Goal: Information Seeking & Learning: Learn about a topic

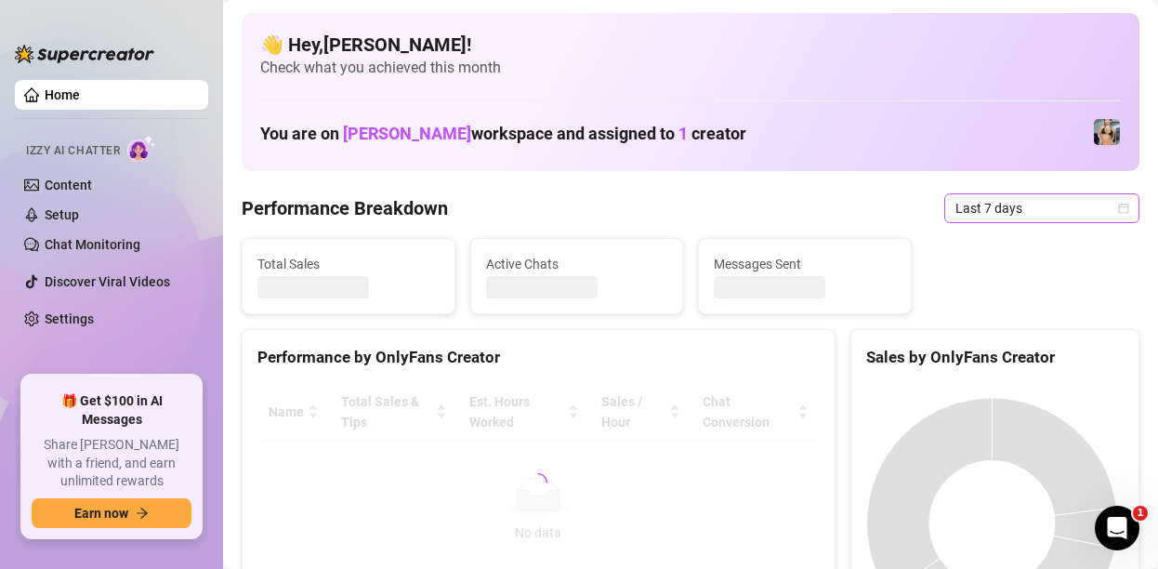
click at [963, 201] on span "Last 7 days" at bounding box center [1042, 208] width 173 height 28
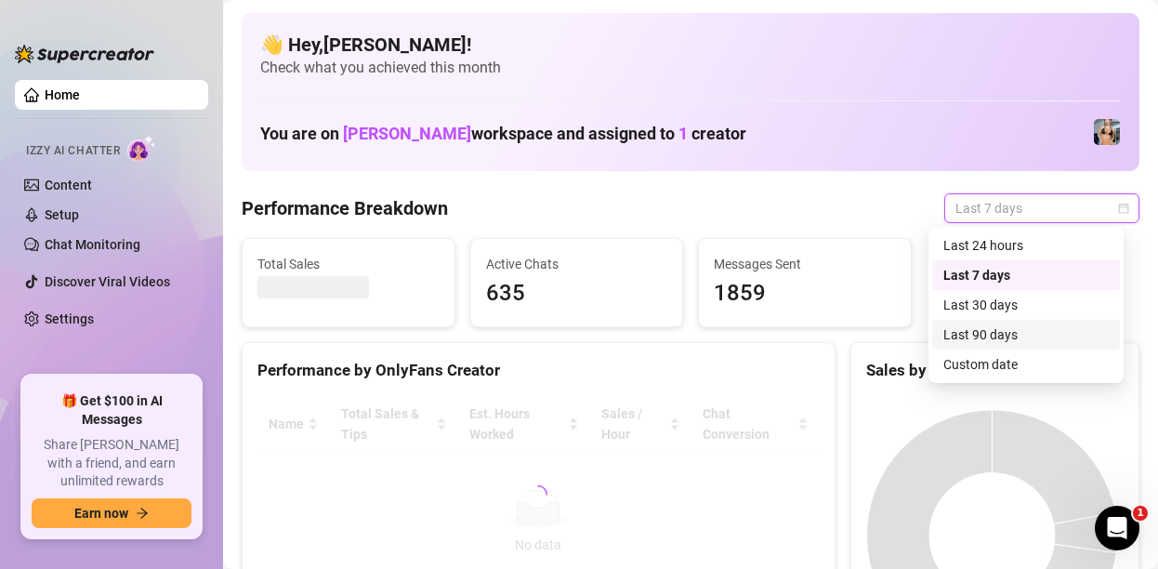
click at [969, 321] on div "Last 90 days" at bounding box center [1026, 335] width 188 height 30
click at [968, 324] on div "Total Sales Active Chats 635 Messages Sent 1859" at bounding box center [690, 282] width 913 height 89
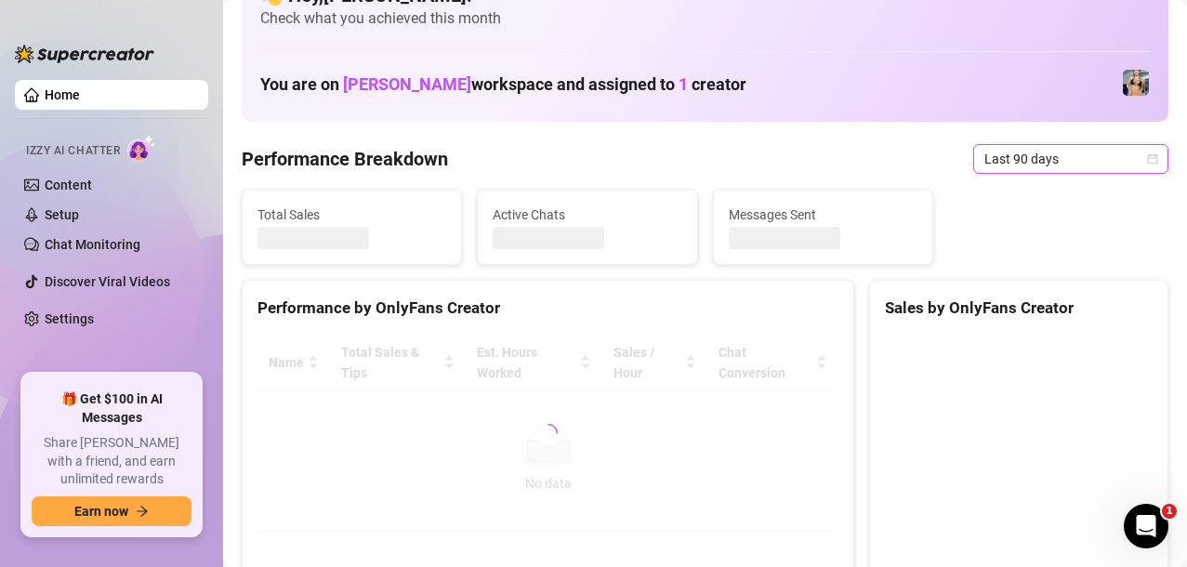
scroll to position [142, 0]
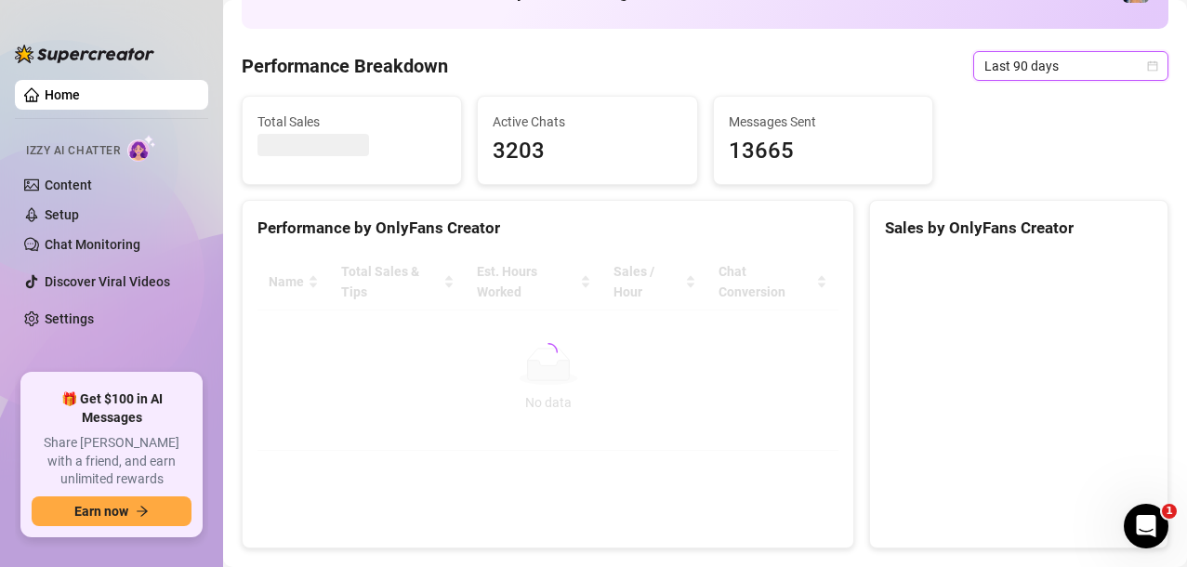
click at [999, 52] on span "Last 90 days" at bounding box center [1071, 66] width 173 height 28
click at [985, 59] on span "Last 90 days" at bounding box center [1071, 66] width 173 height 28
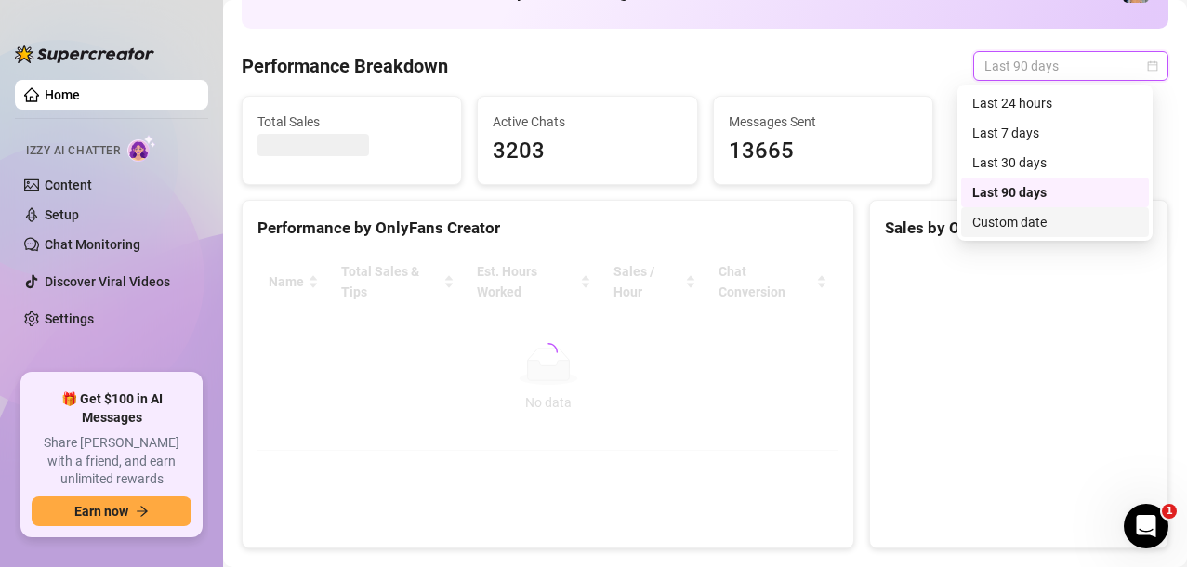
click at [979, 216] on div "Custom date" at bounding box center [1054, 222] width 165 height 20
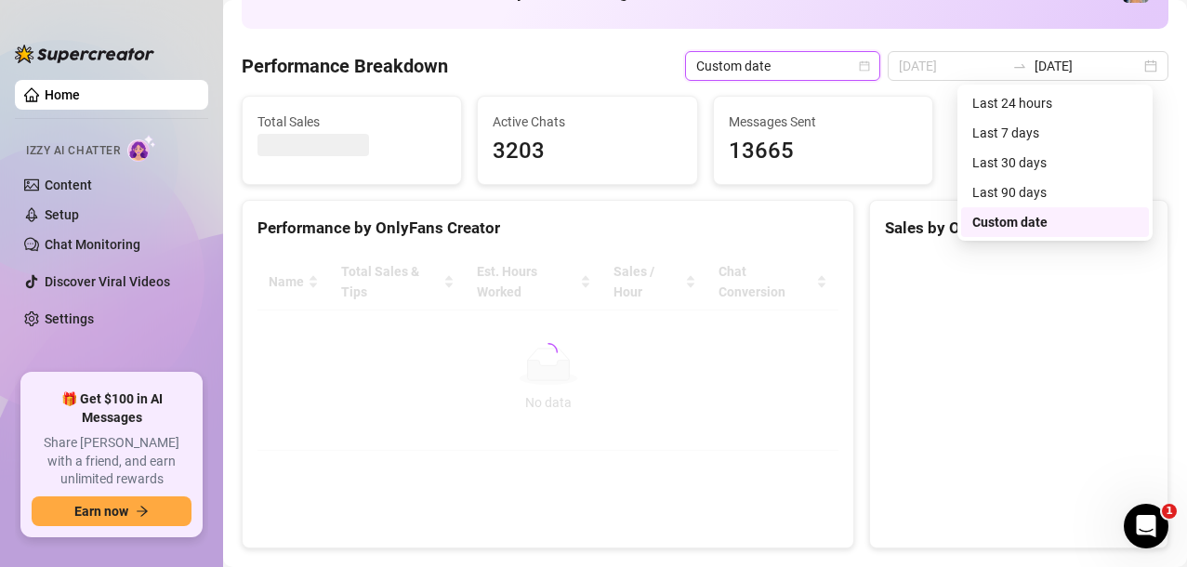
click at [1009, 218] on div "Sales by OnlyFans Creator" at bounding box center [1019, 228] width 268 height 25
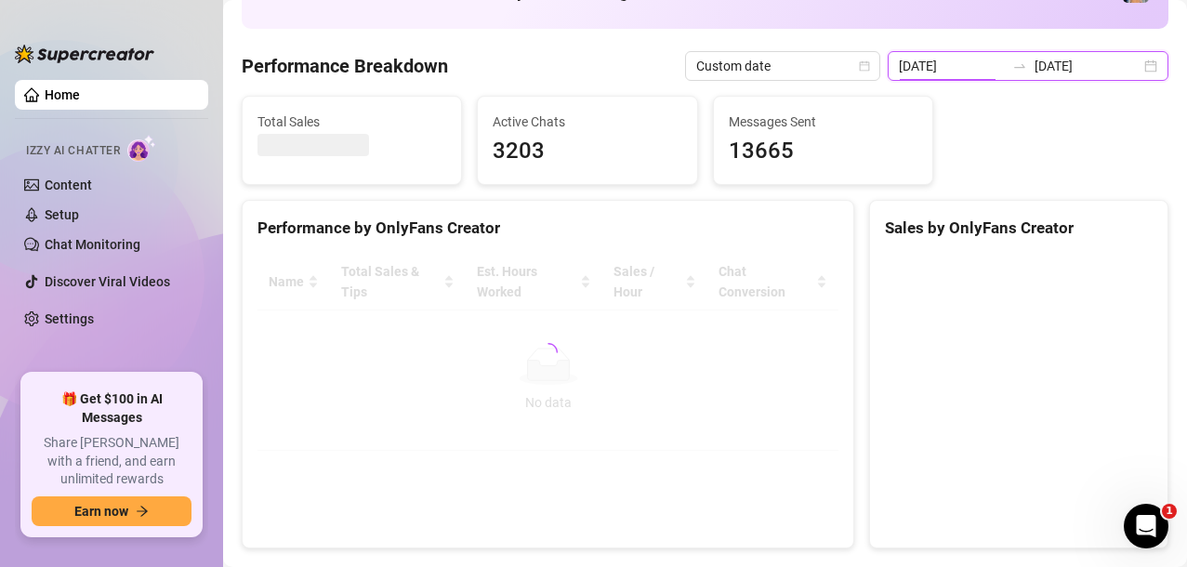
click at [924, 64] on input "[DATE]" at bounding box center [952, 66] width 106 height 20
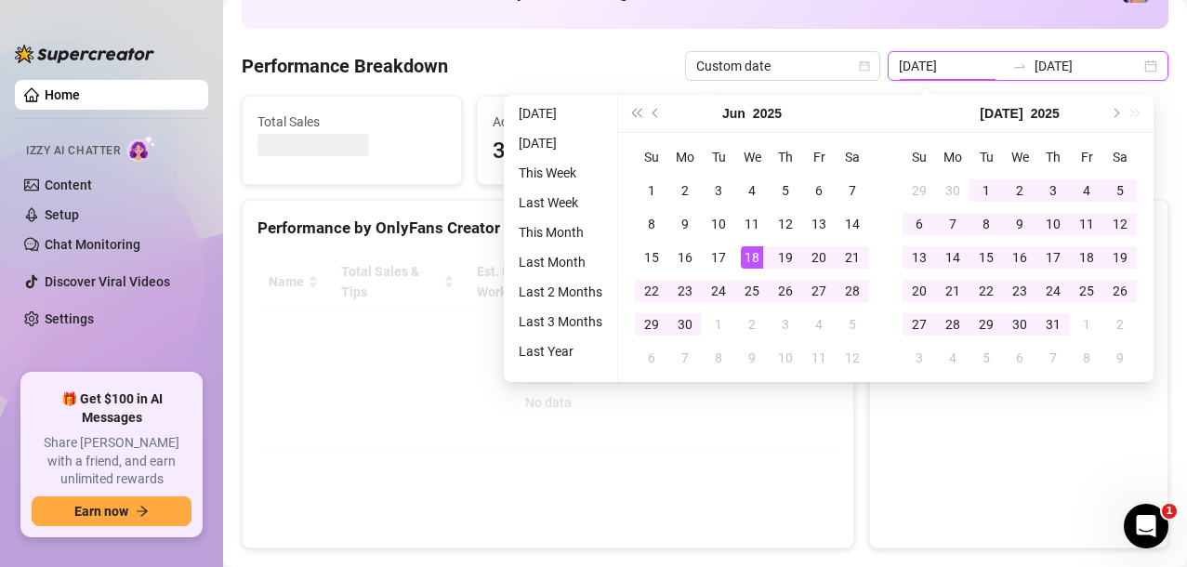
click at [924, 64] on input "[DATE]" at bounding box center [952, 66] width 106 height 20
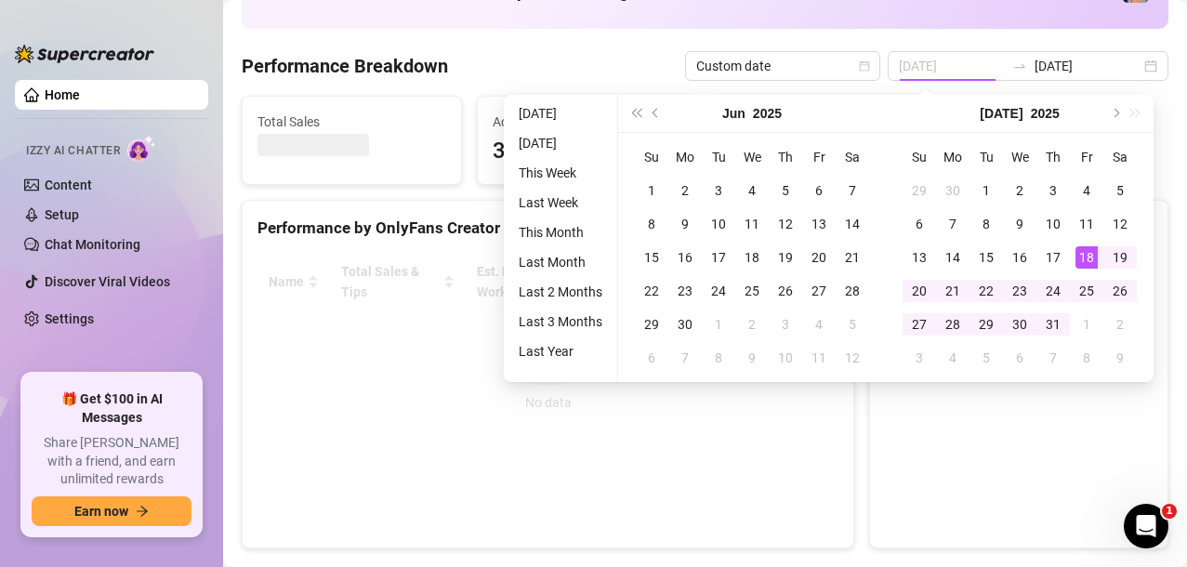
click at [1087, 253] on div "18" at bounding box center [1087, 257] width 22 height 22
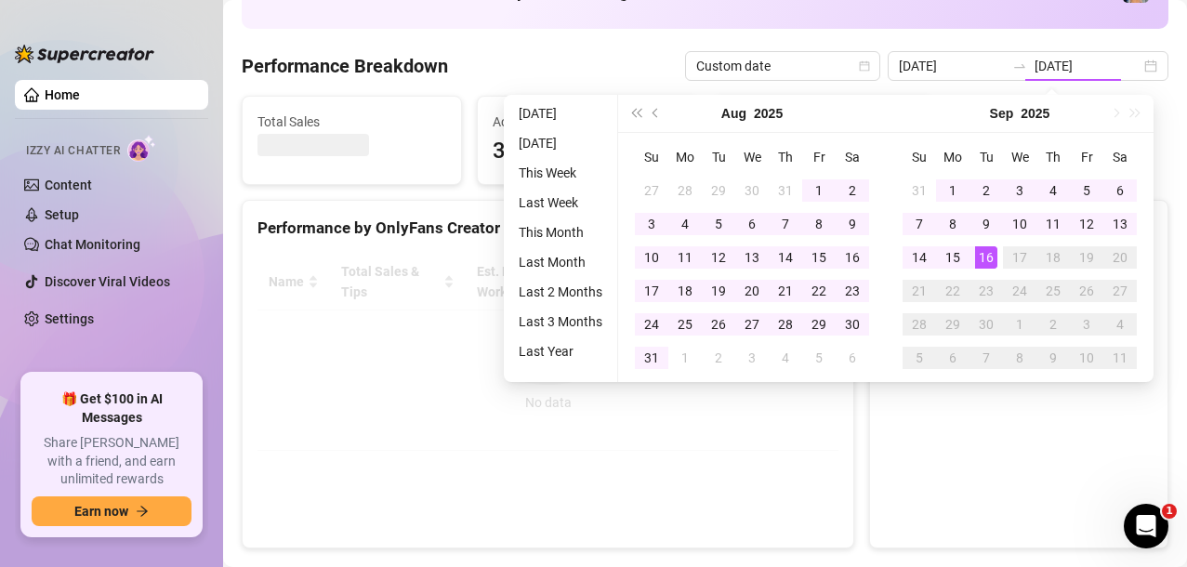
click at [985, 257] on div "16" at bounding box center [986, 257] width 22 height 22
click at [578, 56] on div "Performance Breakdown Custom date [DATE] [DATE]" at bounding box center [705, 66] width 927 height 30
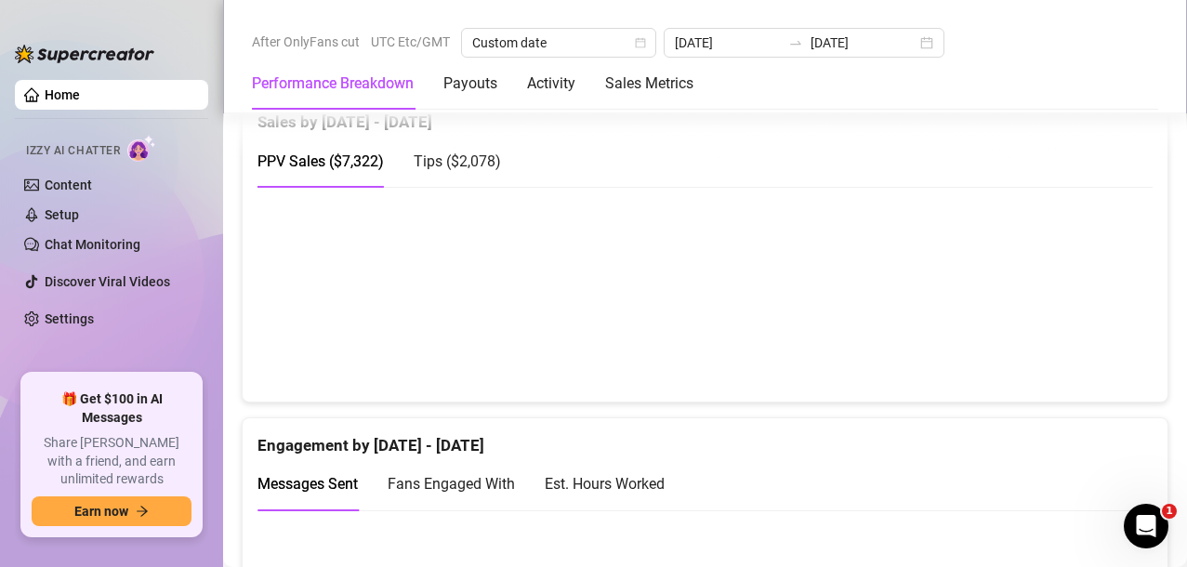
scroll to position [1053, 0]
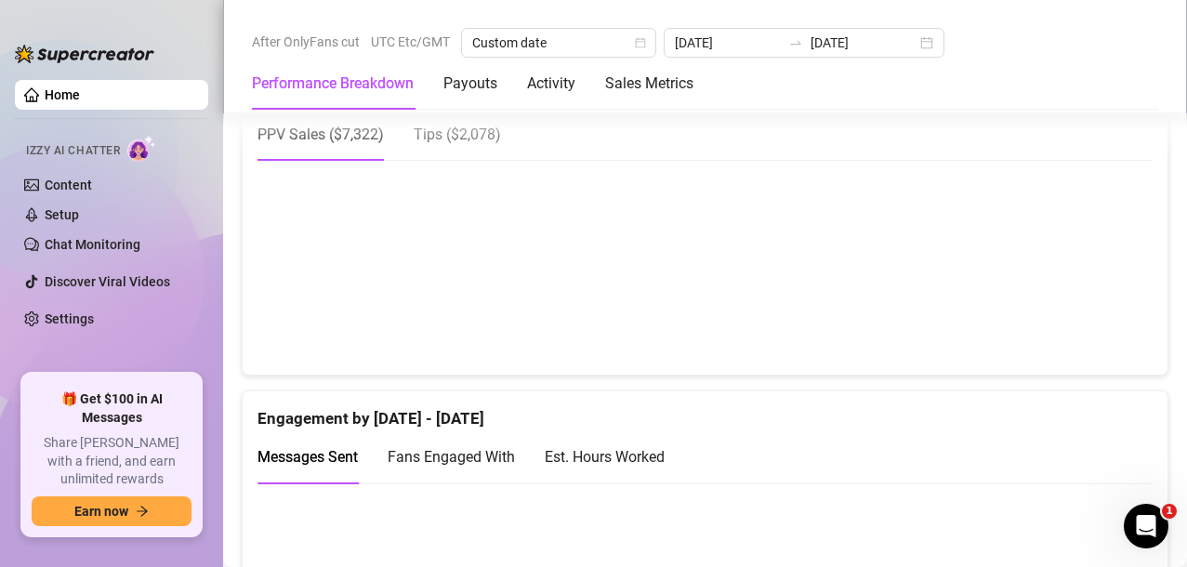
click at [627, 446] on div "Est. Hours Worked" at bounding box center [605, 456] width 120 height 23
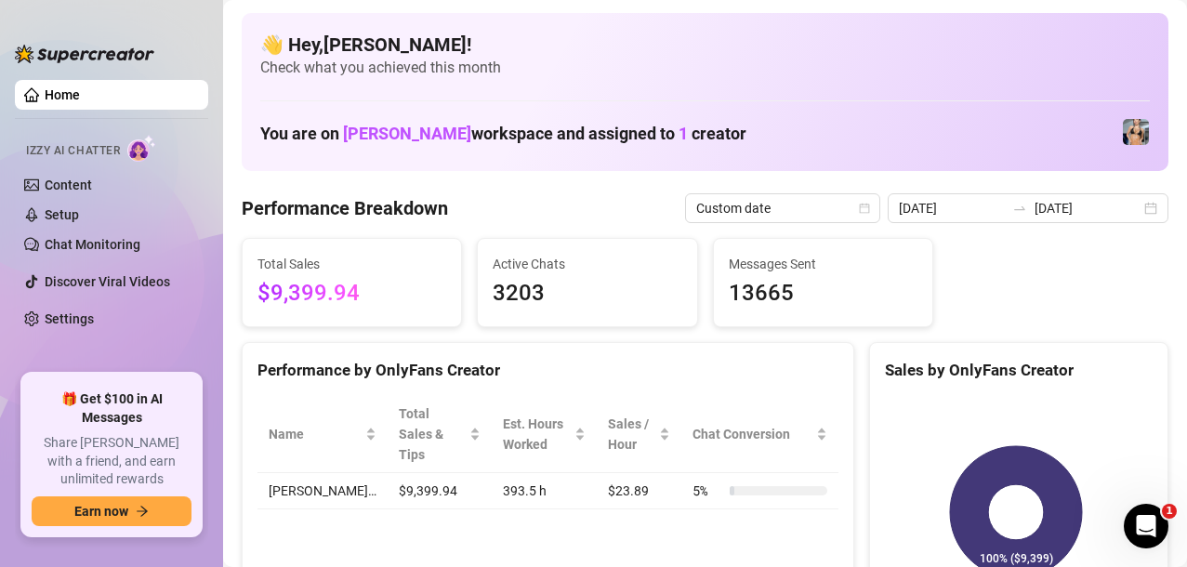
scroll to position [7, 0]
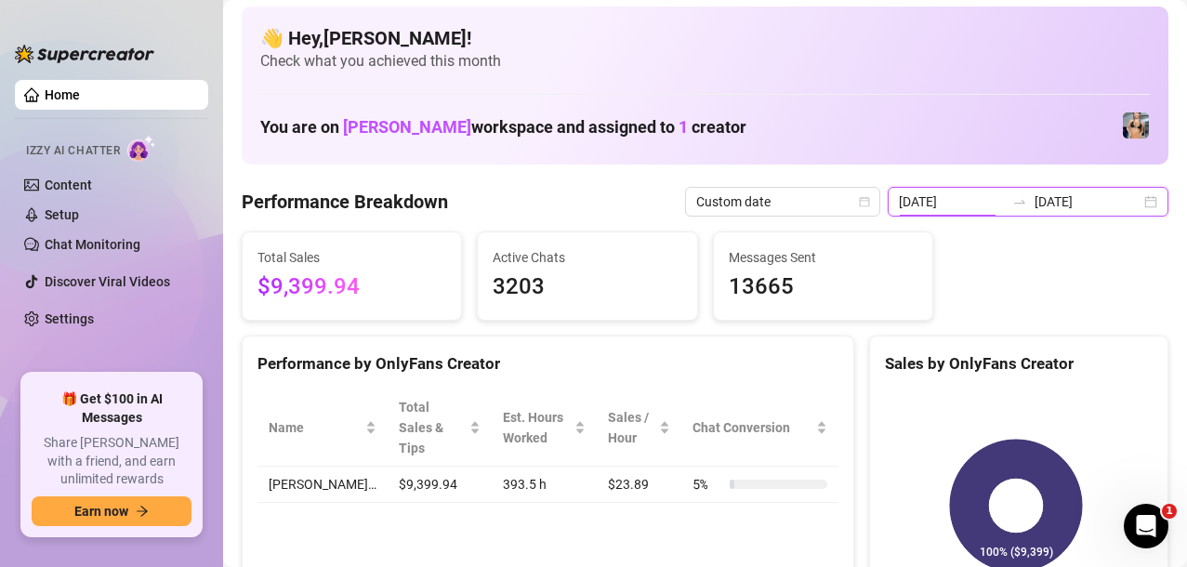
click at [917, 204] on input "[DATE]" at bounding box center [952, 202] width 106 height 20
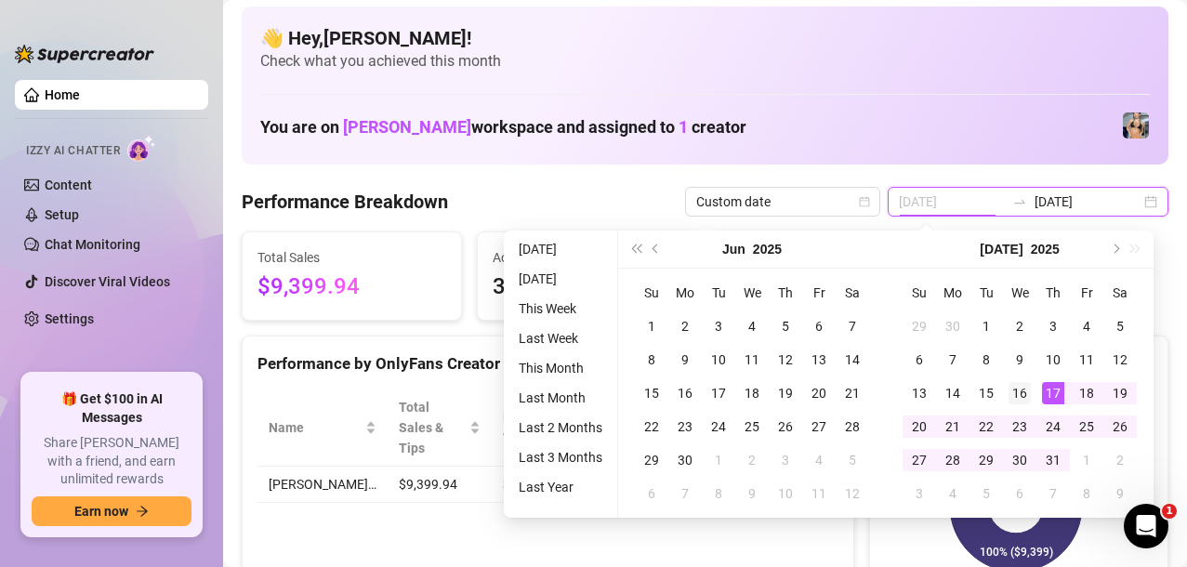
type input "[DATE]"
click at [1027, 389] on div "16" at bounding box center [1020, 393] width 22 height 22
click at [1117, 257] on button "Next month (PageDown)" at bounding box center [1114, 249] width 20 height 37
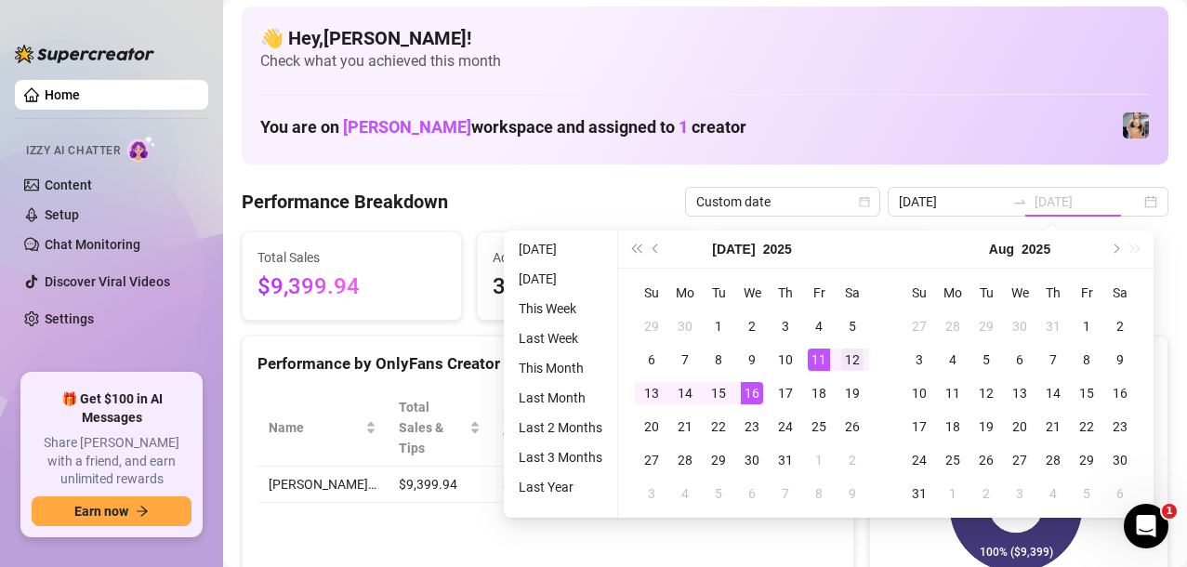
type input "[DATE]"
click at [846, 365] on div "12" at bounding box center [852, 360] width 22 height 22
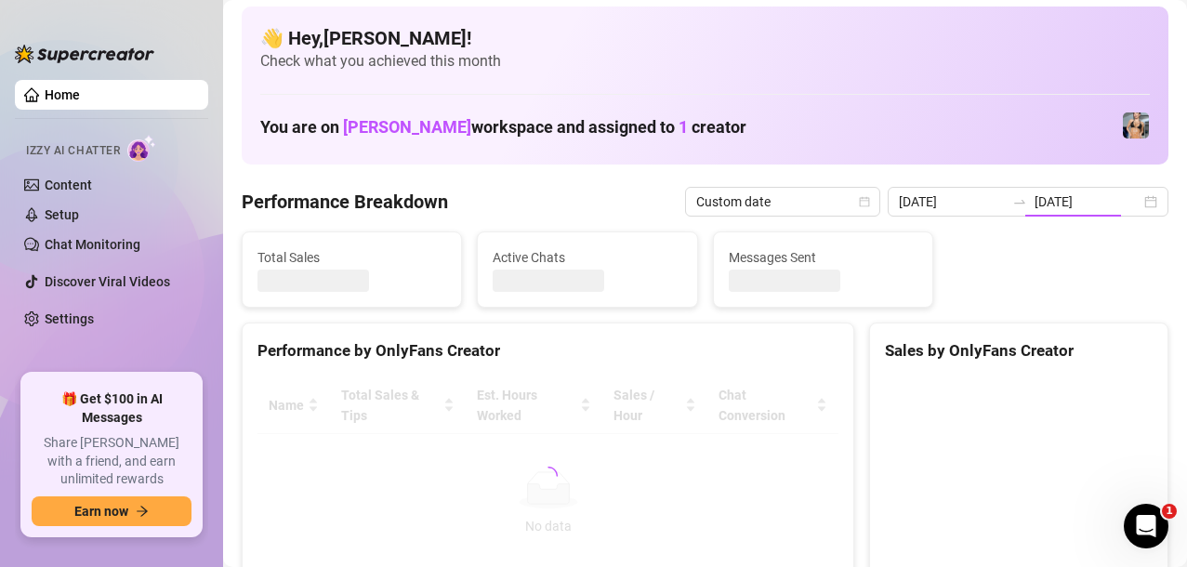
type input "[DATE]"
click at [954, 196] on input "[DATE]" at bounding box center [952, 202] width 106 height 20
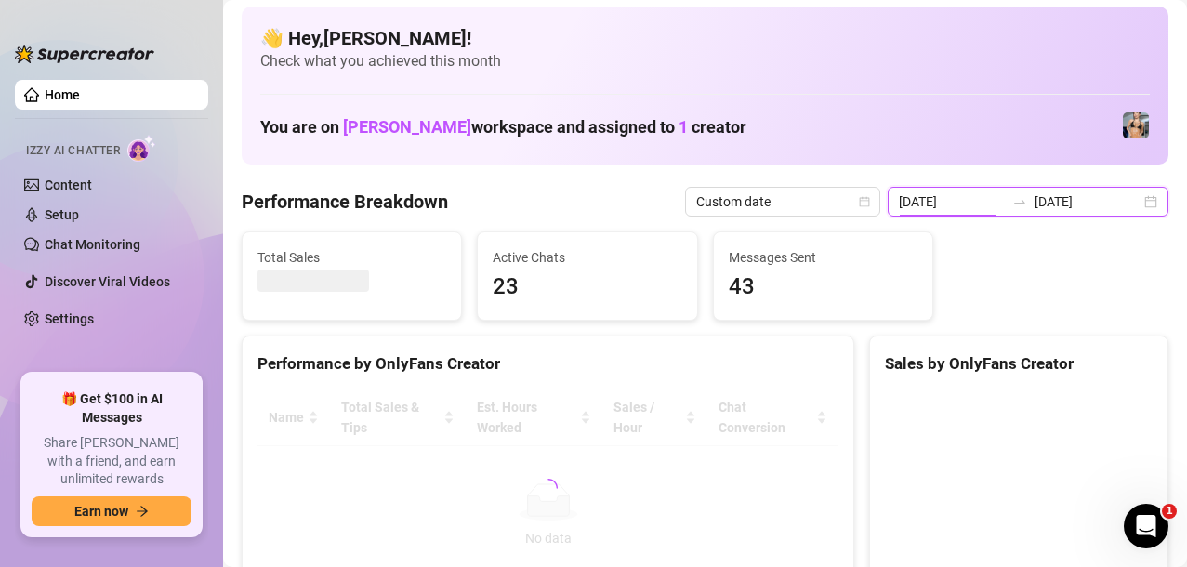
click at [1051, 202] on input "[DATE]" at bounding box center [1088, 202] width 106 height 20
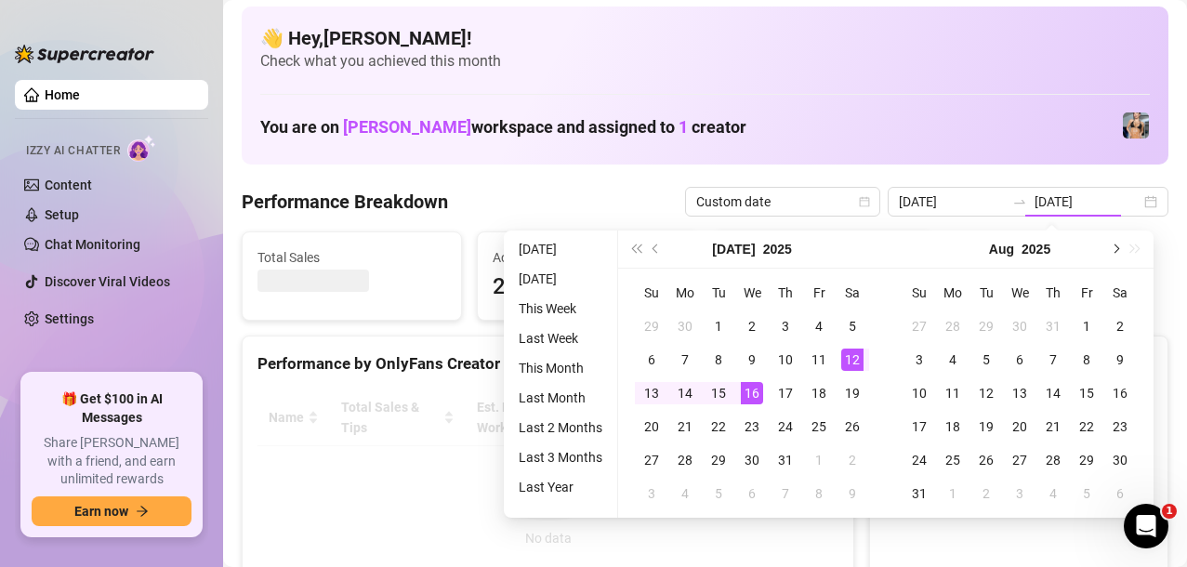
click at [1120, 250] on button "Next month (PageDown)" at bounding box center [1114, 249] width 20 height 37
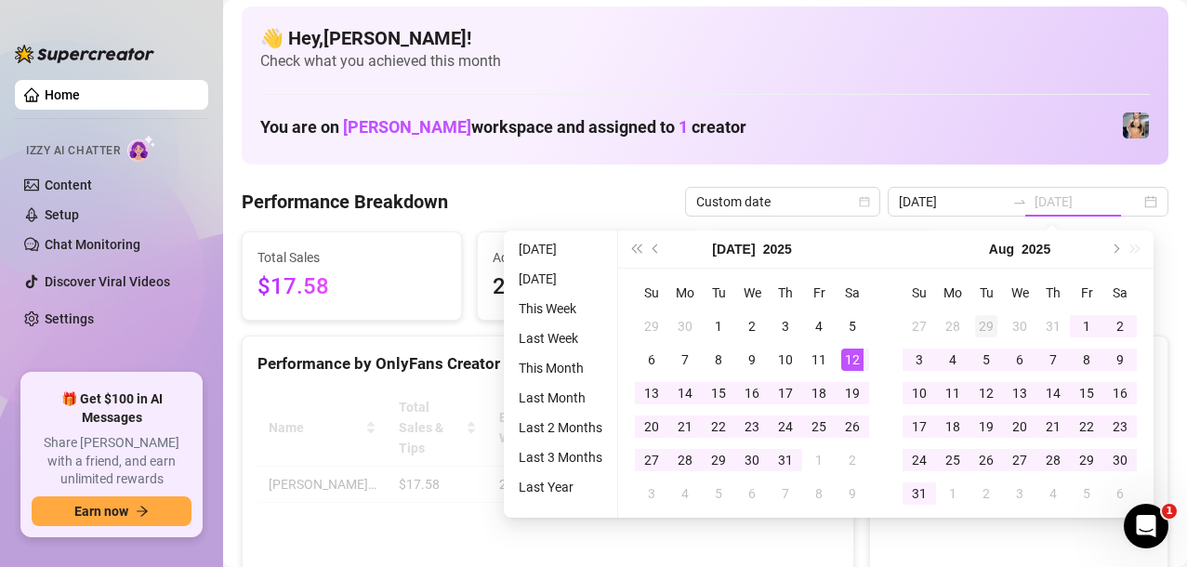
type input "[DATE]"
click at [987, 394] on div "12" at bounding box center [986, 393] width 22 height 22
click at [1116, 250] on div "Total Sales $17.58 Active Chats 23 Messages Sent 43" at bounding box center [705, 275] width 942 height 89
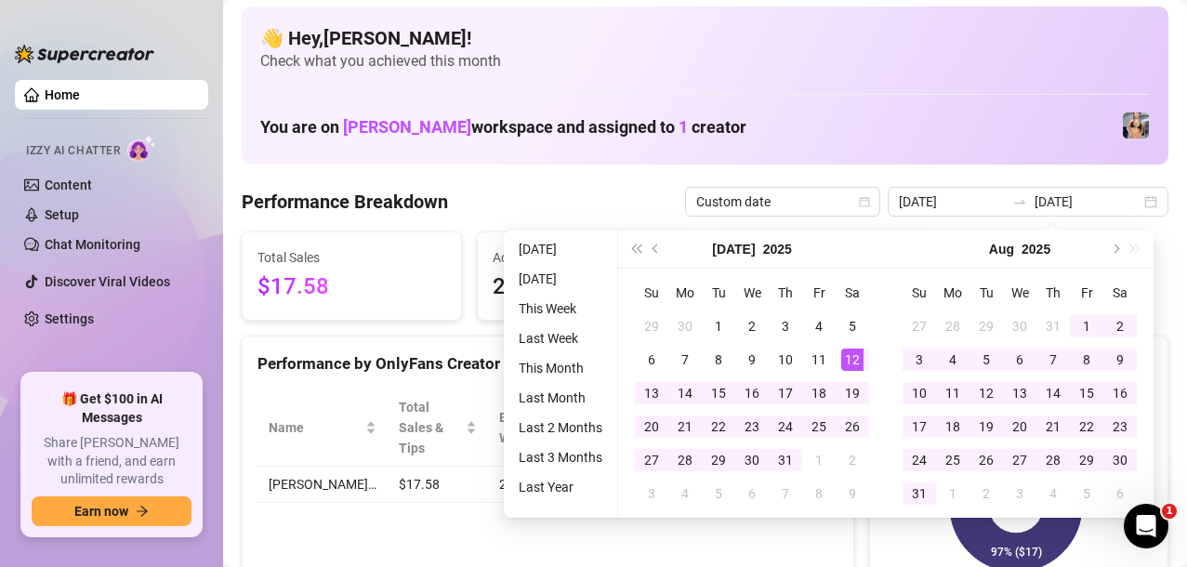
click at [1116, 250] on div "Total Sales $17.58 Active Chats 23 Messages Sent 43" at bounding box center [705, 275] width 942 height 89
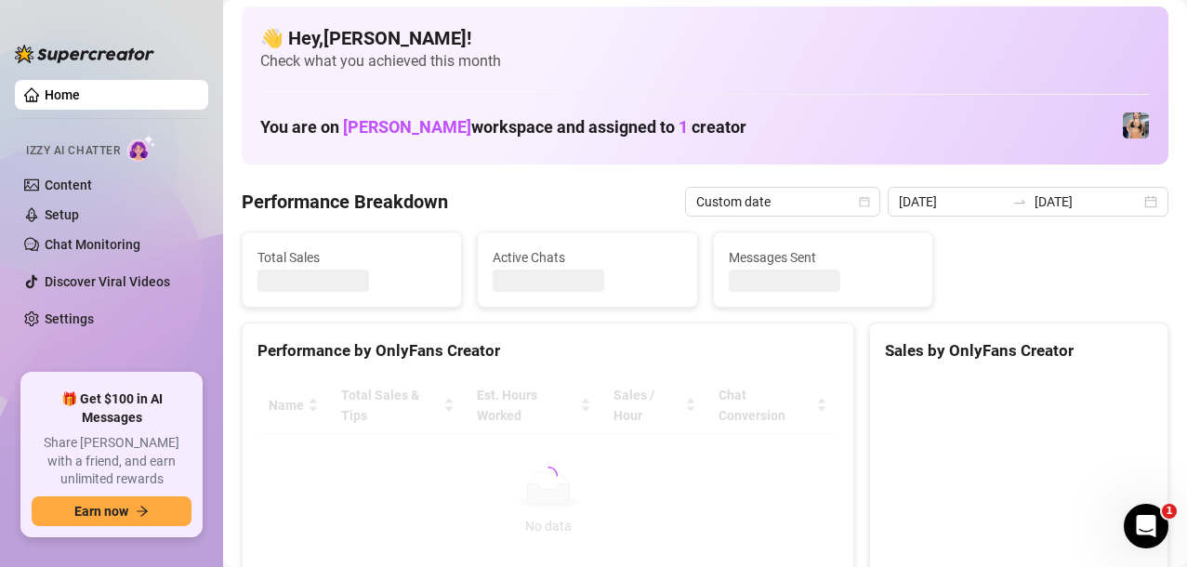
type input "[DATE]"
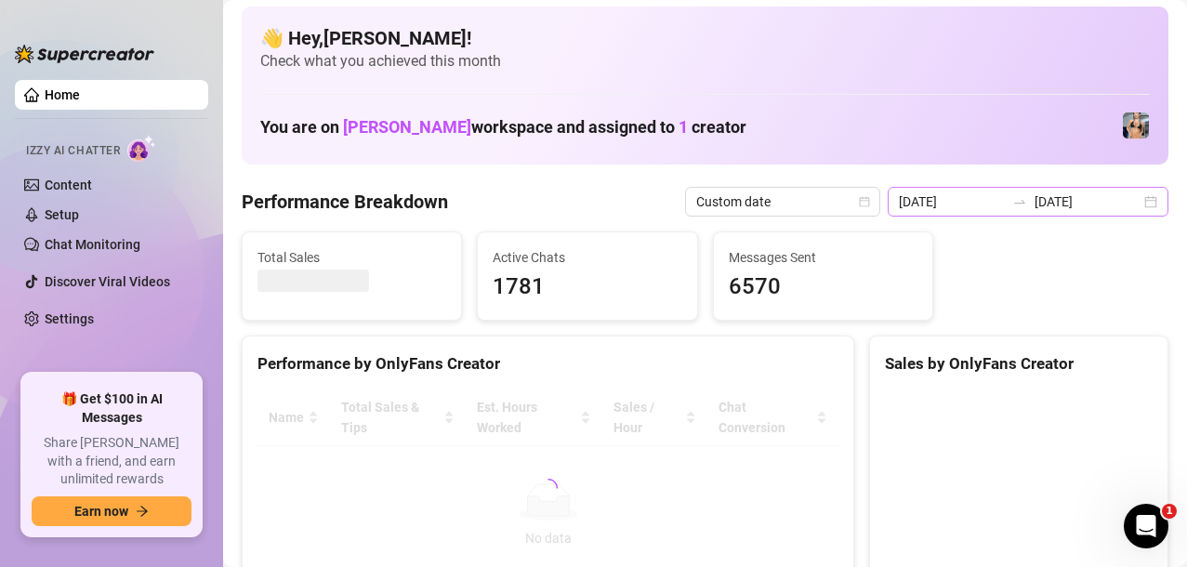
click at [1041, 202] on input "[DATE]" at bounding box center [1088, 202] width 106 height 20
click at [1061, 202] on input "[DATE]" at bounding box center [1088, 202] width 106 height 20
click at [1135, 205] on div "[DATE] [DATE]" at bounding box center [1028, 202] width 281 height 30
click at [1069, 200] on input "[DATE]" at bounding box center [1088, 202] width 106 height 20
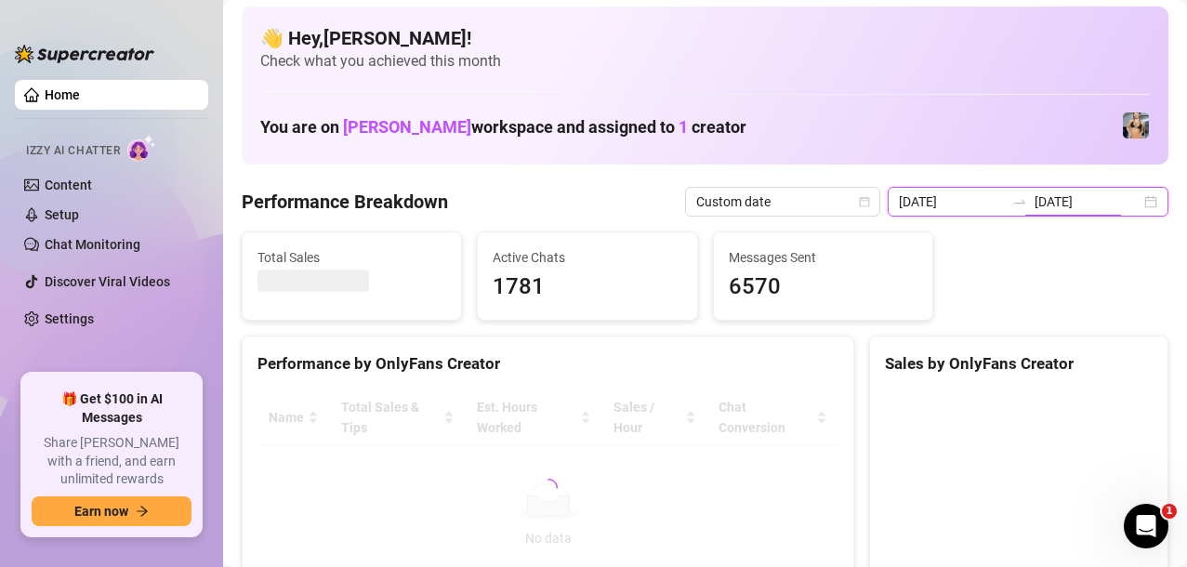
click at [1126, 196] on div "[DATE] [DATE]" at bounding box center [1028, 202] width 281 height 30
click at [1130, 196] on div "[DATE] [DATE]" at bounding box center [1028, 202] width 281 height 30
click at [504, 220] on button "Next month (PageDown)" at bounding box center [504, 220] width 0 height 0
click at [504, 220] on div "[DATE]" at bounding box center [504, 220] width 0 height 0
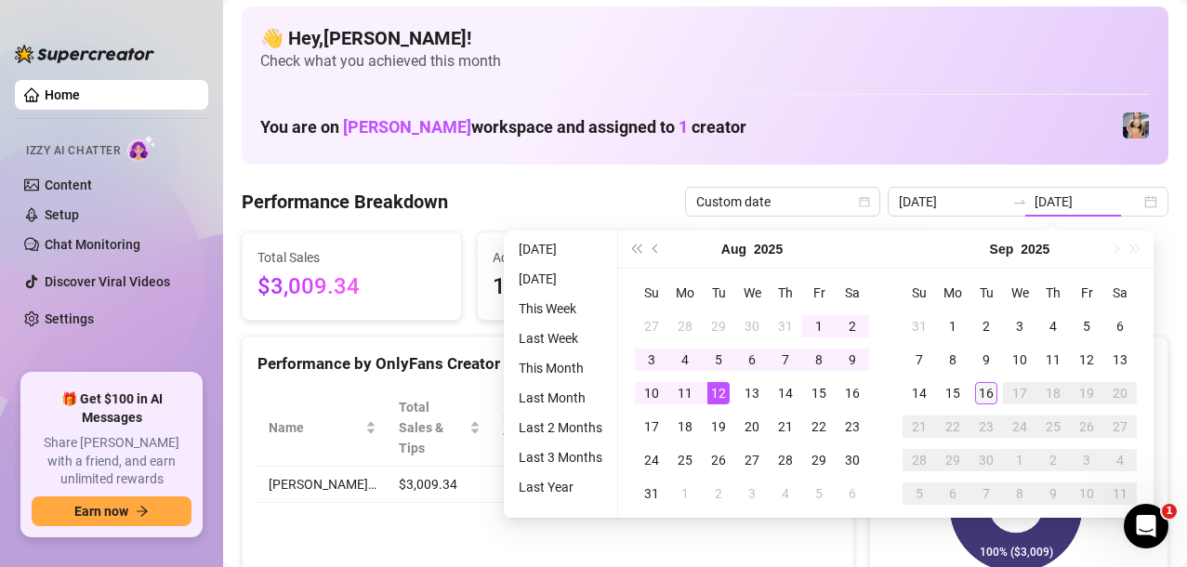
click at [985, 398] on div "16" at bounding box center [986, 393] width 22 height 22
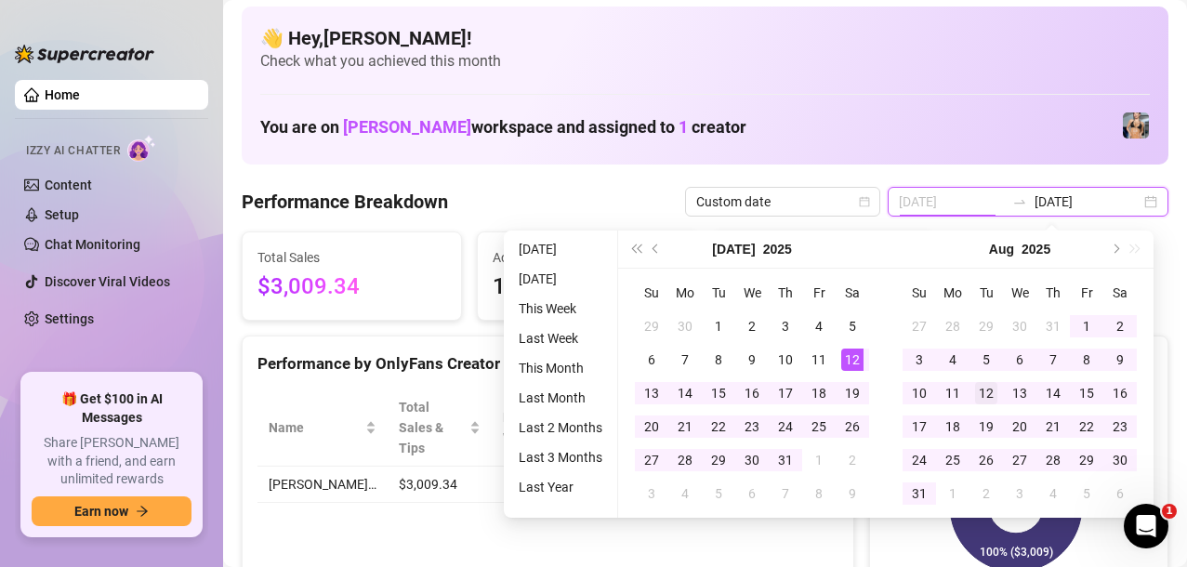
type input "[DATE]"
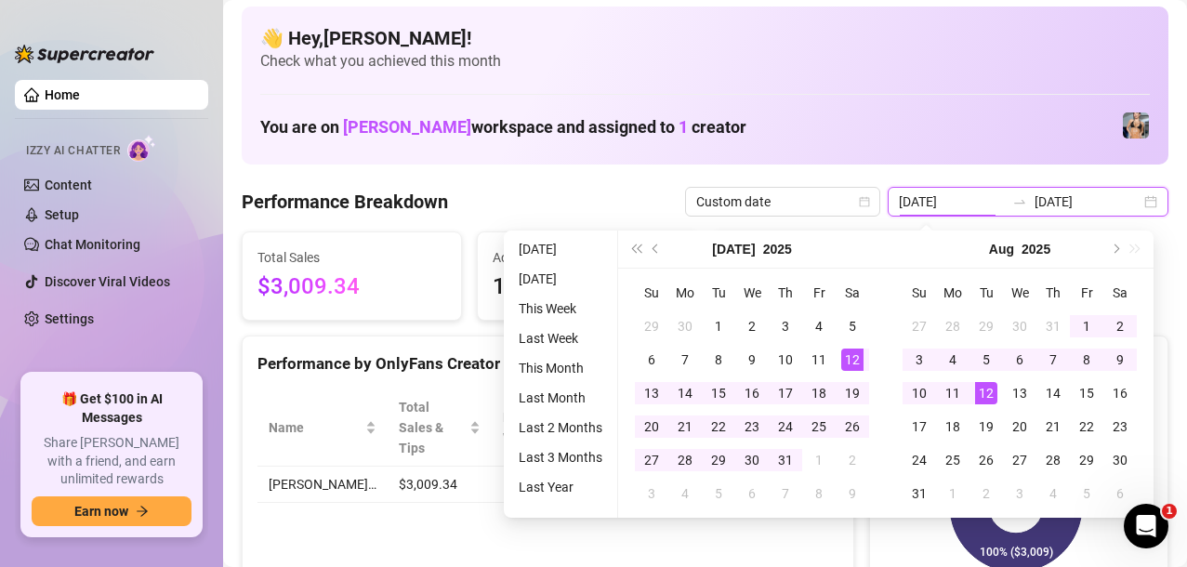
type input "[DATE]"
click at [1091, 202] on input "[DATE]" at bounding box center [1088, 202] width 106 height 20
click at [1117, 255] on button "Next month (PageDown)" at bounding box center [1114, 249] width 20 height 37
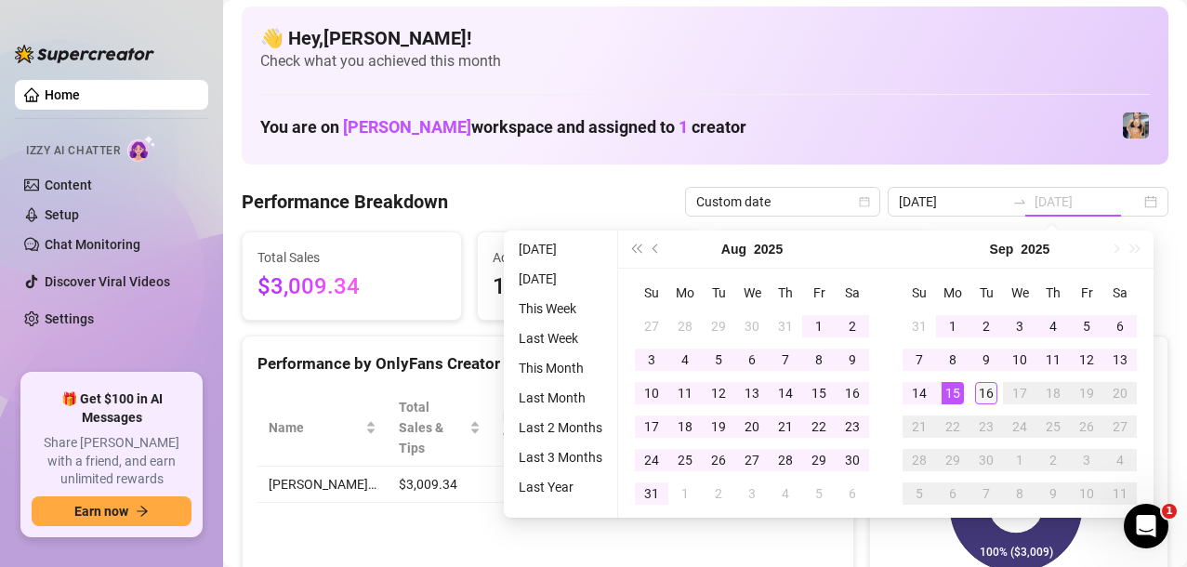
type input "[DATE]"
click at [979, 394] on div "16" at bounding box center [986, 393] width 22 height 22
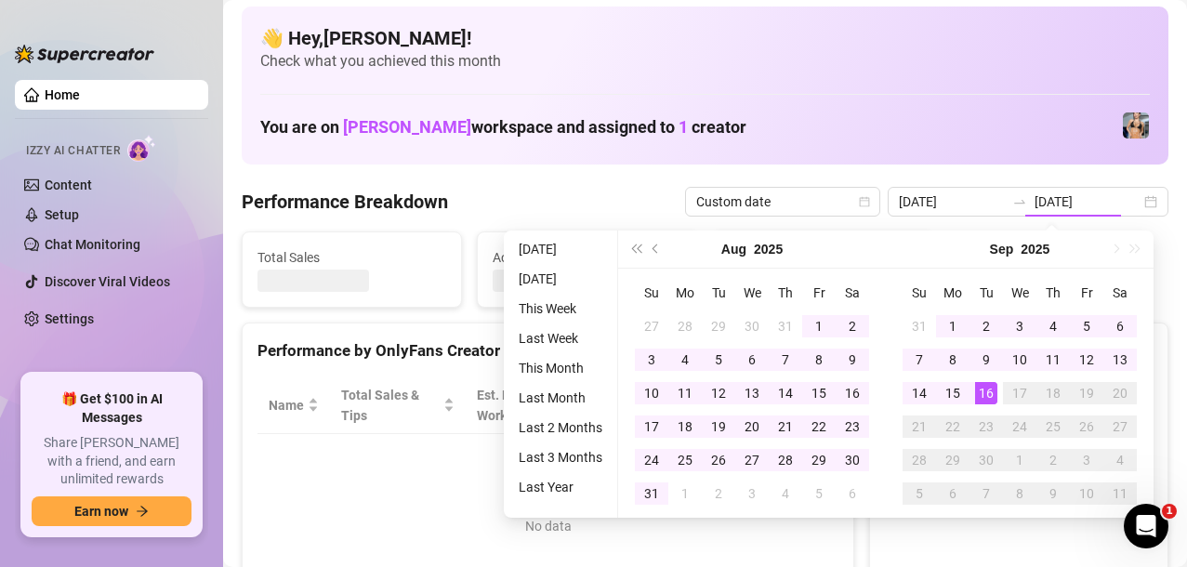
type input "[DATE]"
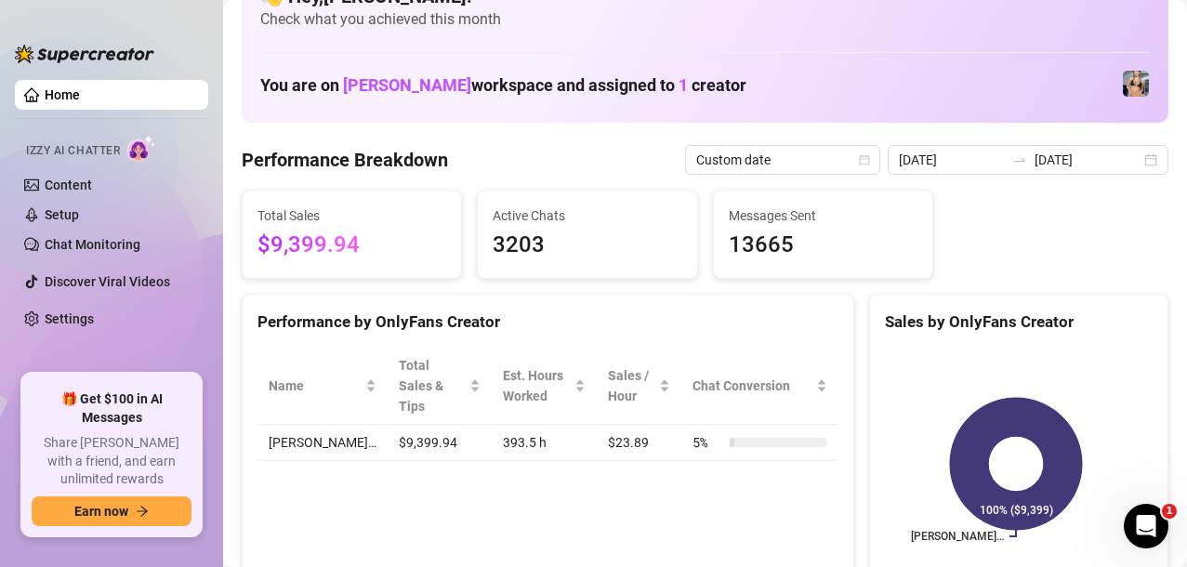
scroll to position [0, 0]
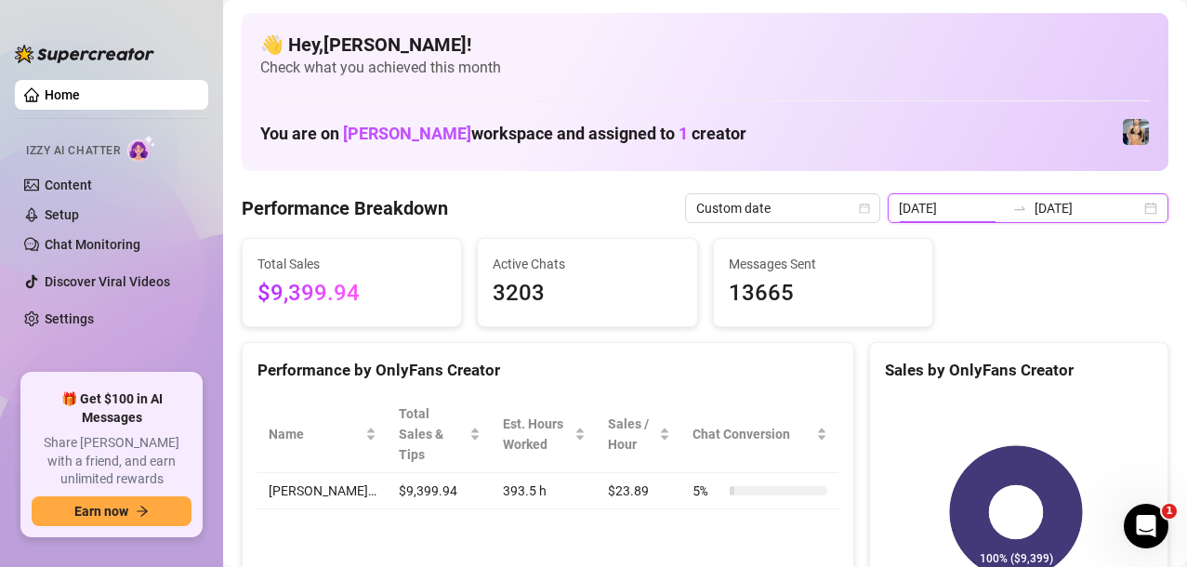
click at [933, 207] on input "[DATE]" at bounding box center [952, 208] width 106 height 20
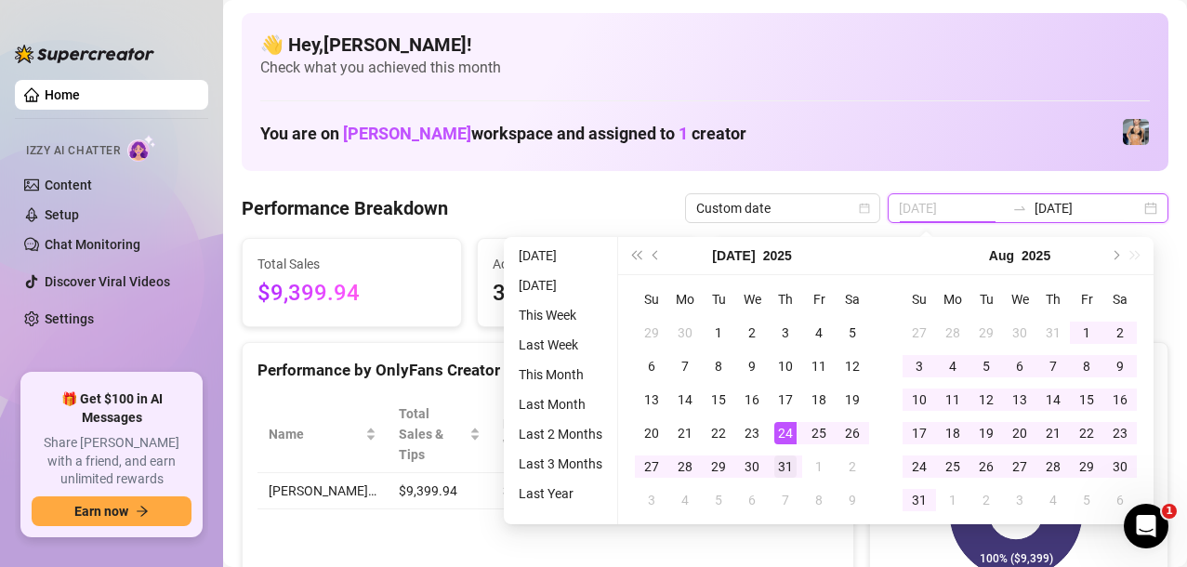
type input "[DATE]"
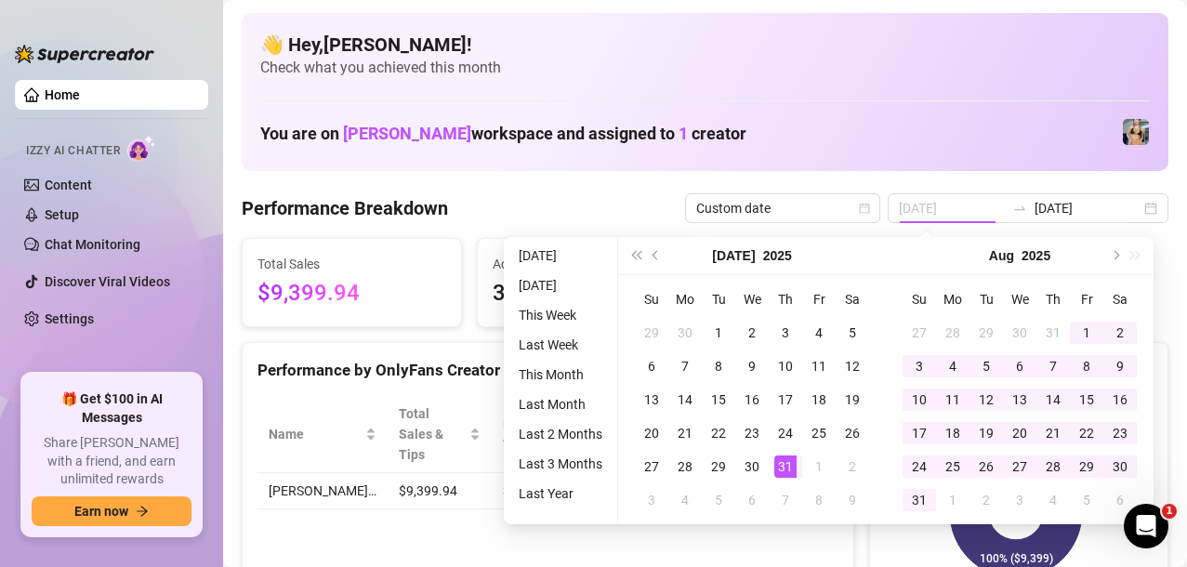
click at [792, 458] on div "31" at bounding box center [785, 467] width 22 height 22
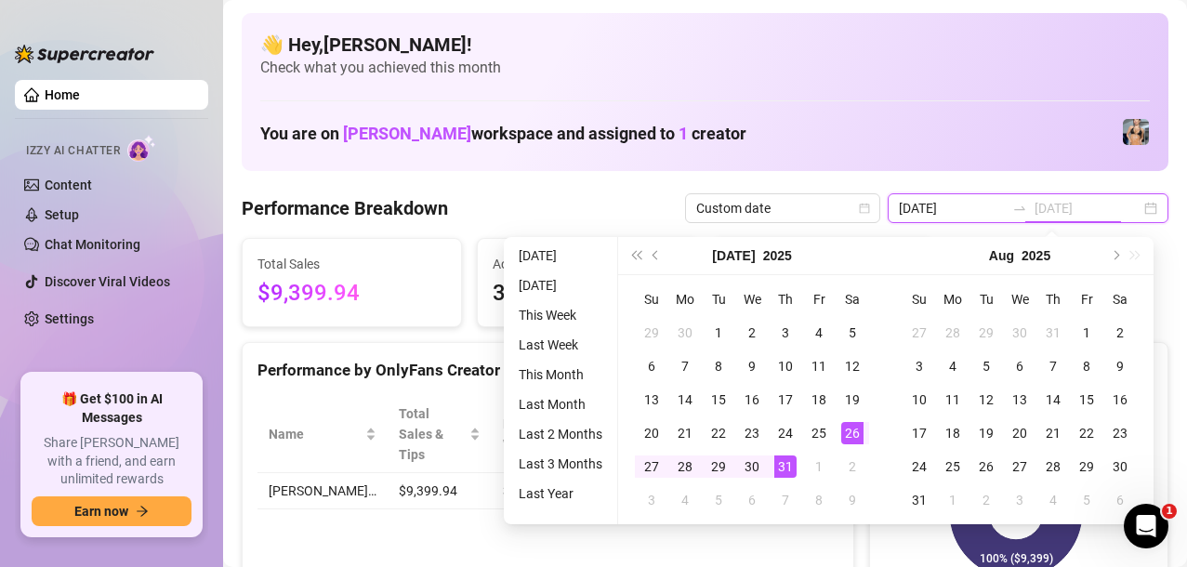
type input "[DATE]"
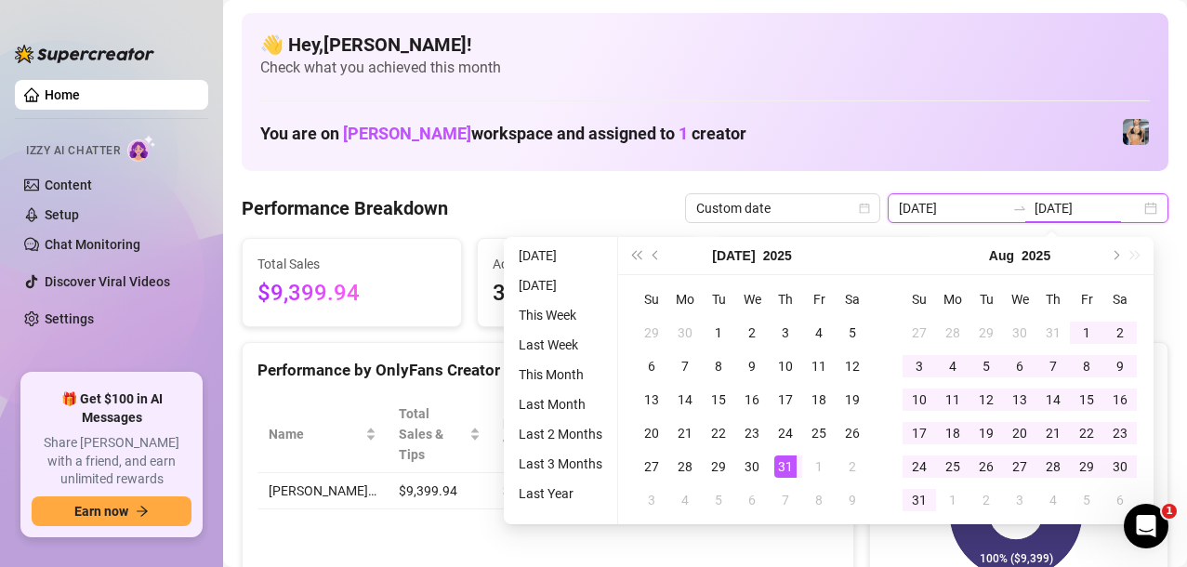
click at [916, 212] on input "[DATE]" at bounding box center [952, 208] width 106 height 20
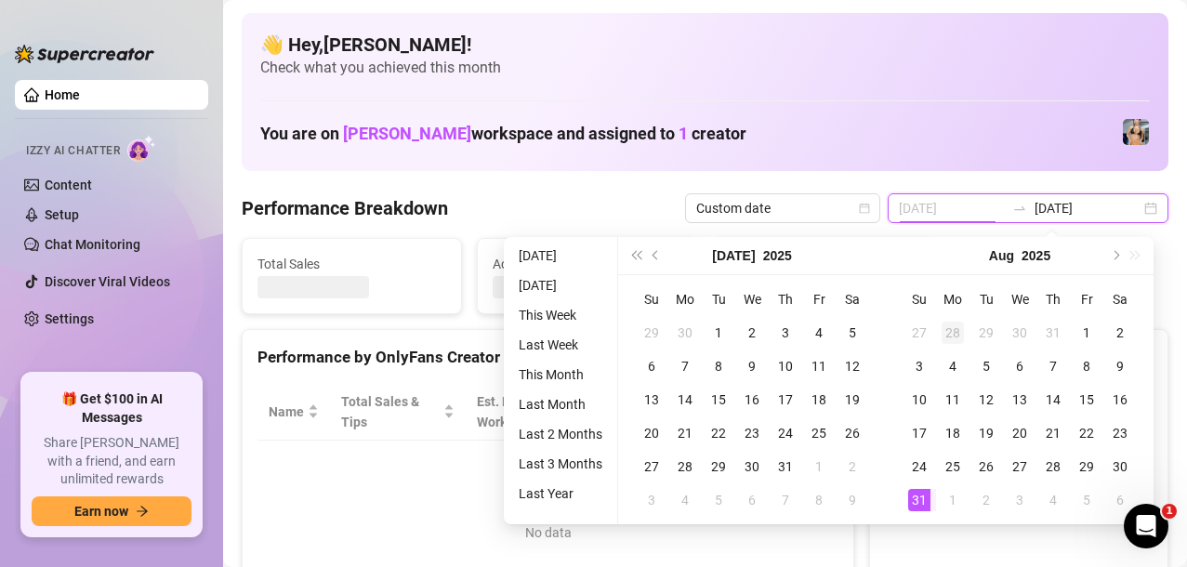
type input "[DATE]"
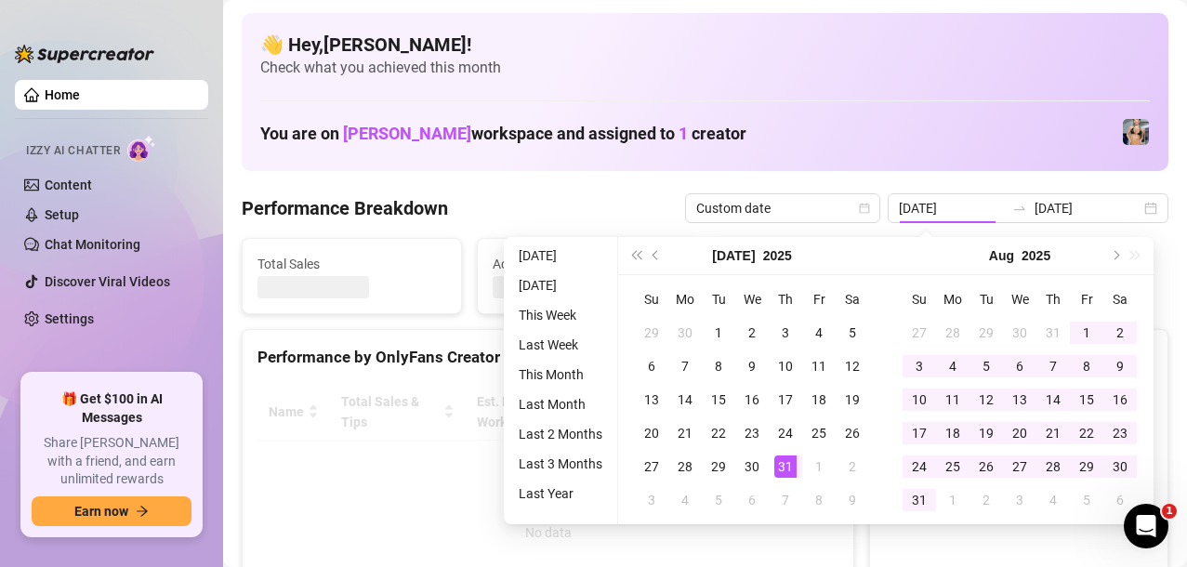
click at [916, 501] on div "31" at bounding box center [919, 500] width 22 height 22
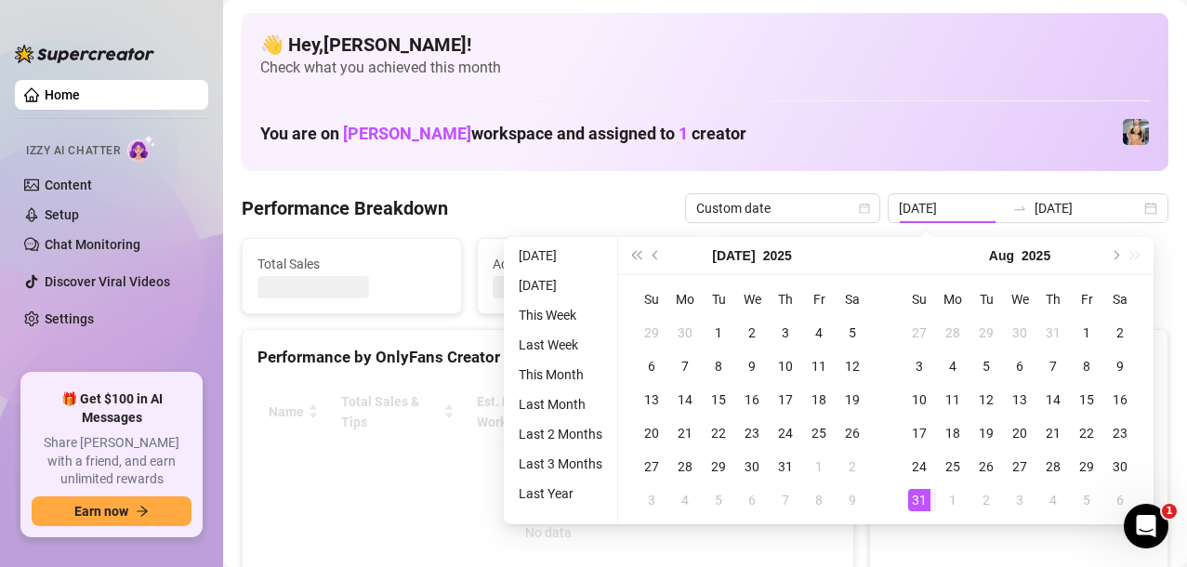
type input "[DATE]"
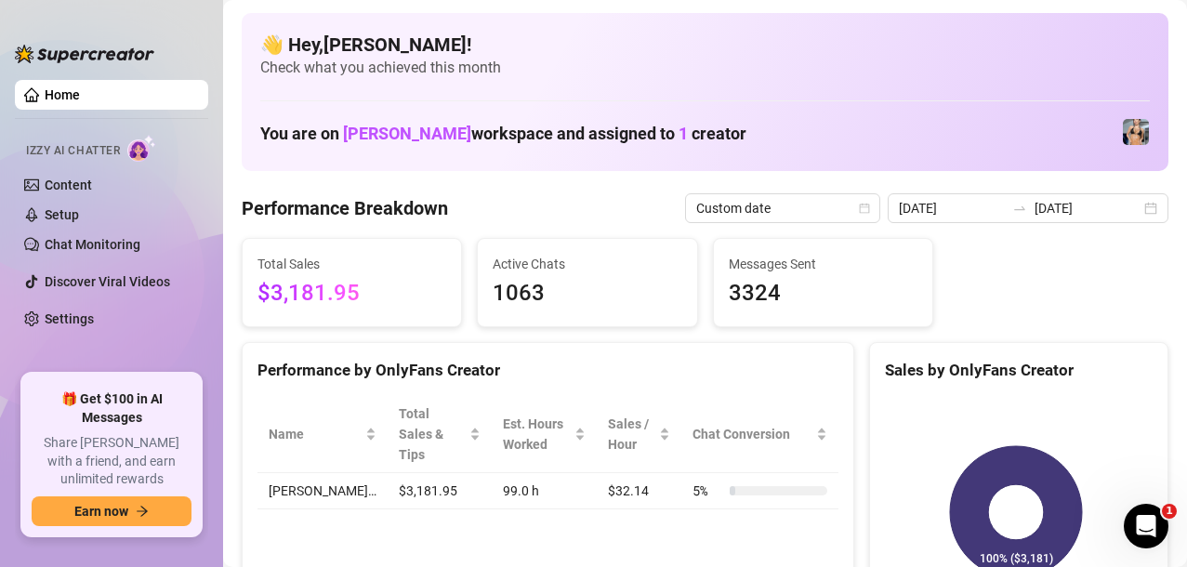
click at [607, 473] on td "$32.14" at bounding box center [639, 491] width 85 height 36
click at [624, 490] on td "$32.14" at bounding box center [639, 491] width 85 height 36
